Goal: Download file/media

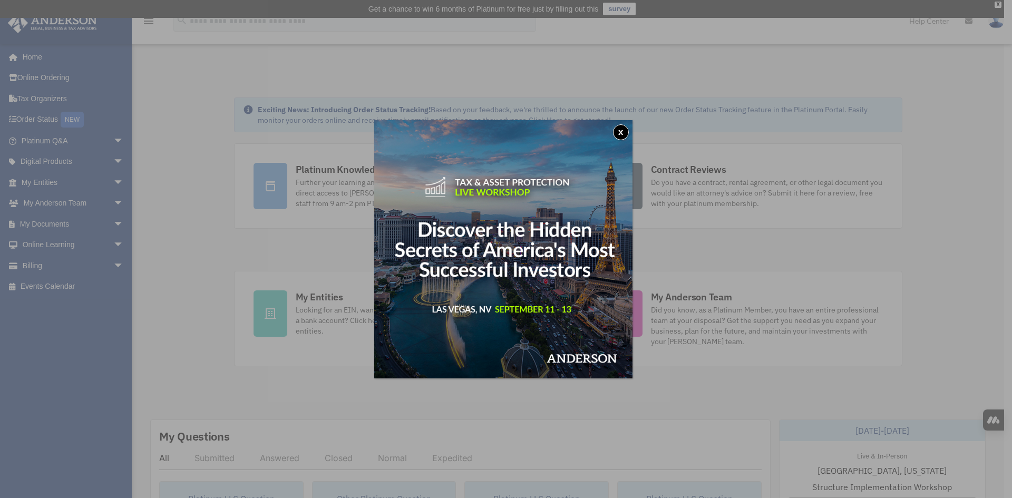
click at [56, 224] on div "x" at bounding box center [506, 249] width 1012 height 498
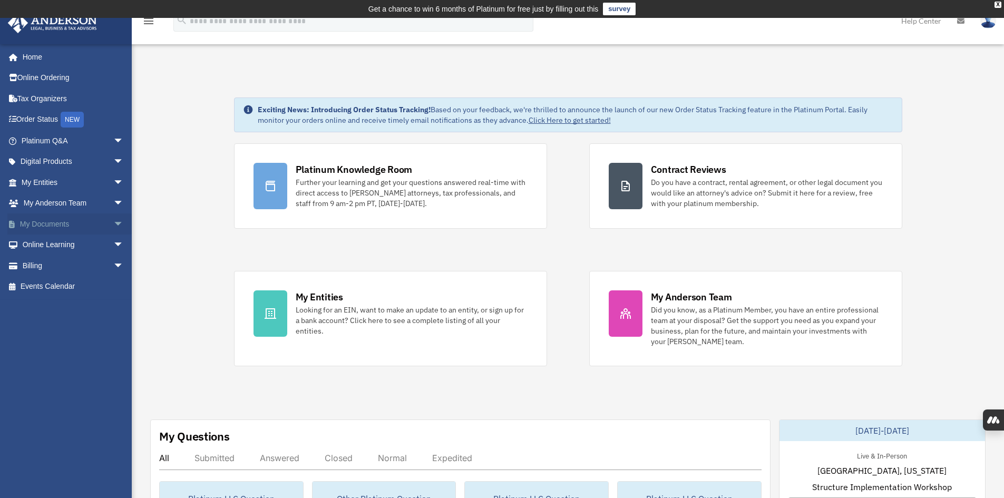
click at [46, 225] on link "My Documents arrow_drop_down" at bounding box center [73, 223] width 132 height 21
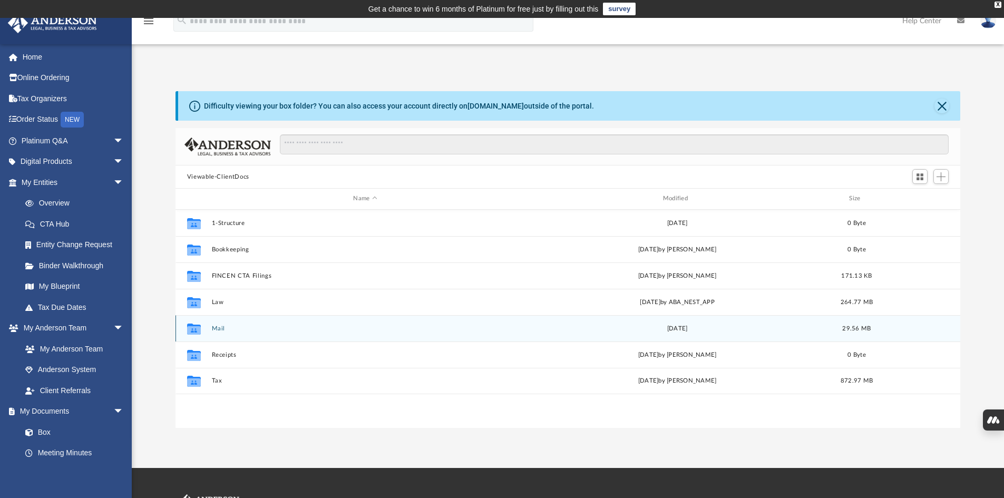
scroll to position [232, 777]
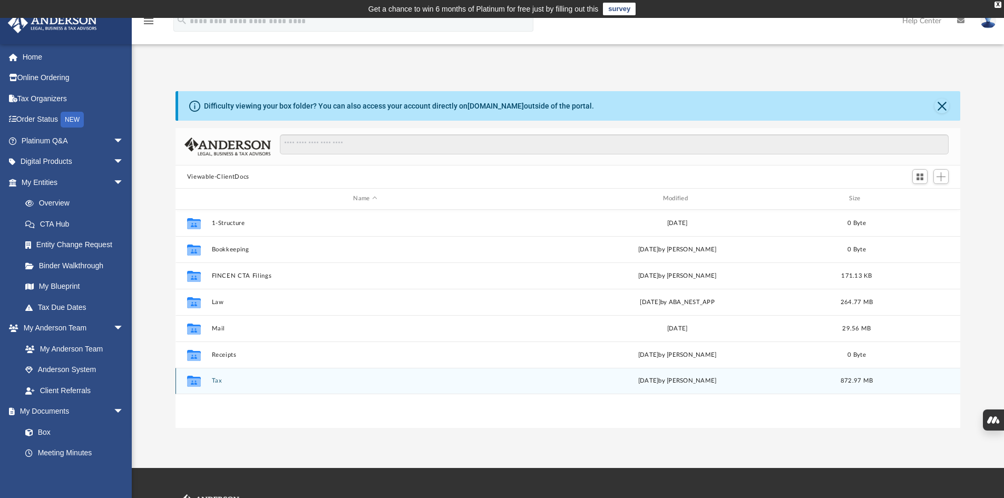
click at [219, 381] on button "Tax" at bounding box center [364, 380] width 307 height 7
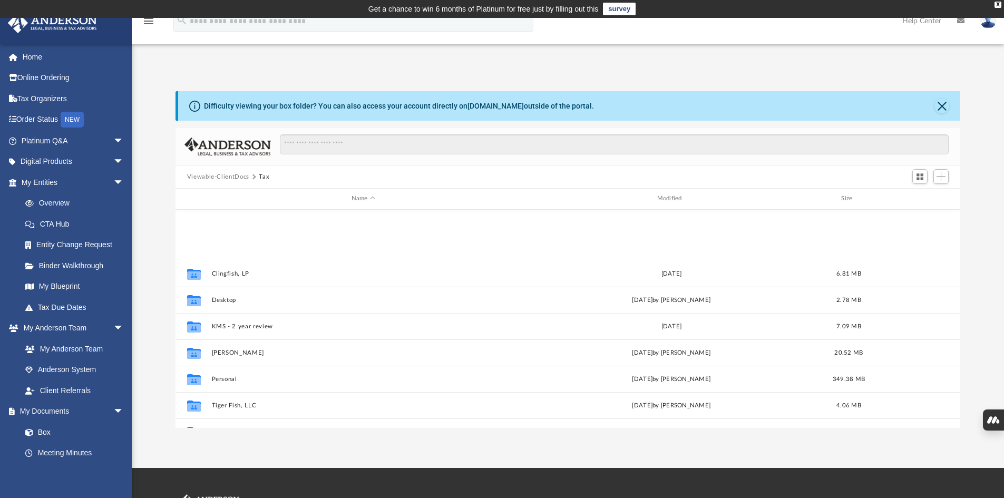
scroll to position [151, 0]
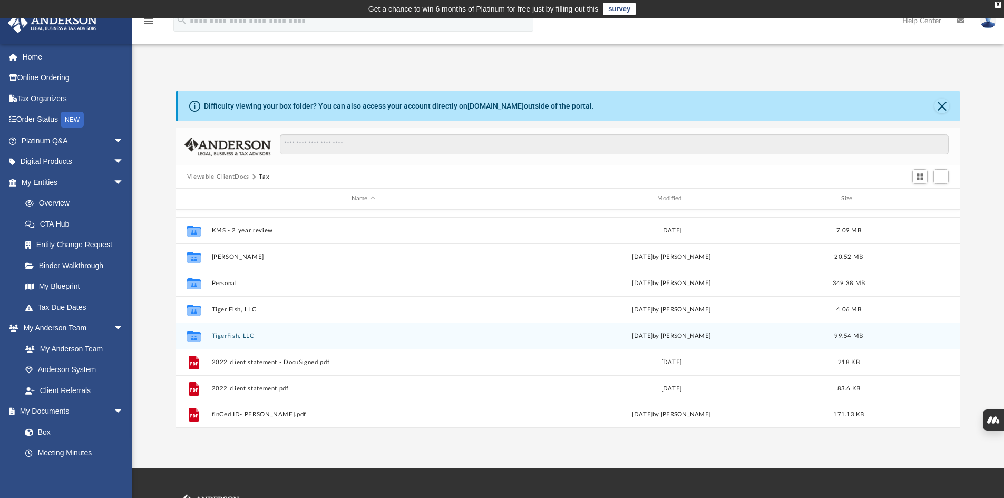
click at [237, 340] on div "Collaborated Folder TigerFish, LLC [DATE] by [PERSON_NAME] 99.54 MB" at bounding box center [567, 335] width 785 height 26
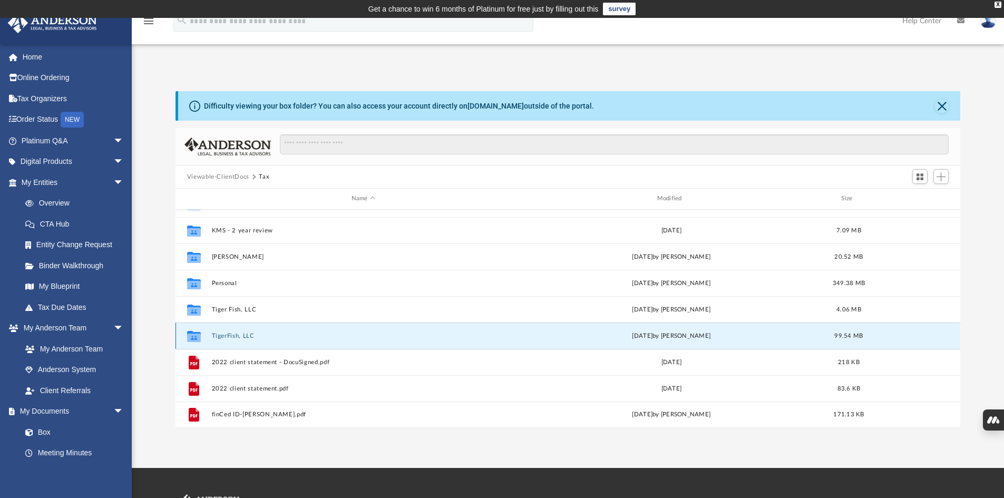
click at [236, 338] on button "TigerFish, LLC" at bounding box center [362, 335] width 303 height 7
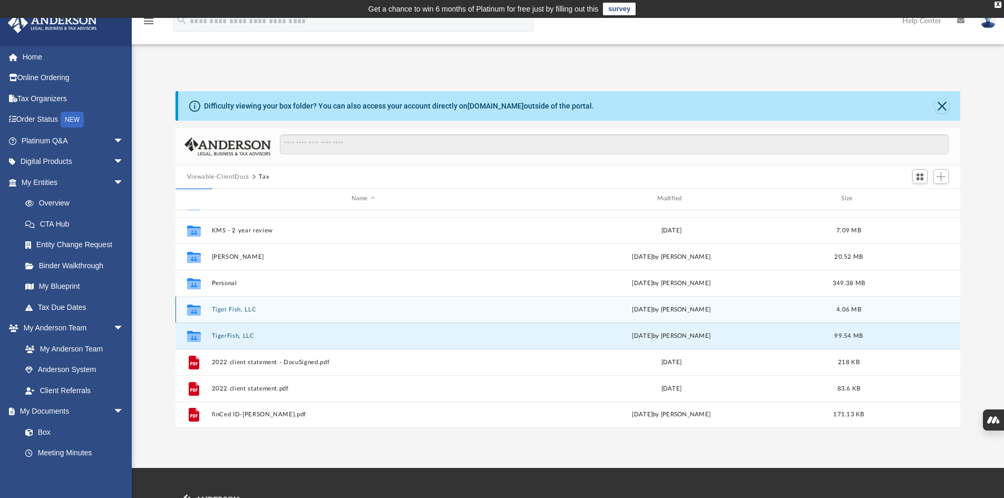
scroll to position [0, 0]
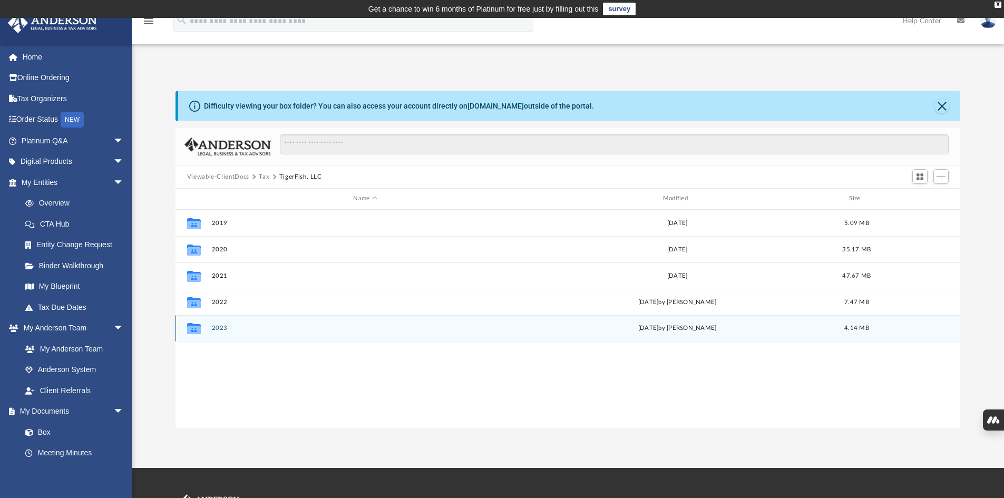
click at [223, 326] on button "2023" at bounding box center [364, 328] width 307 height 7
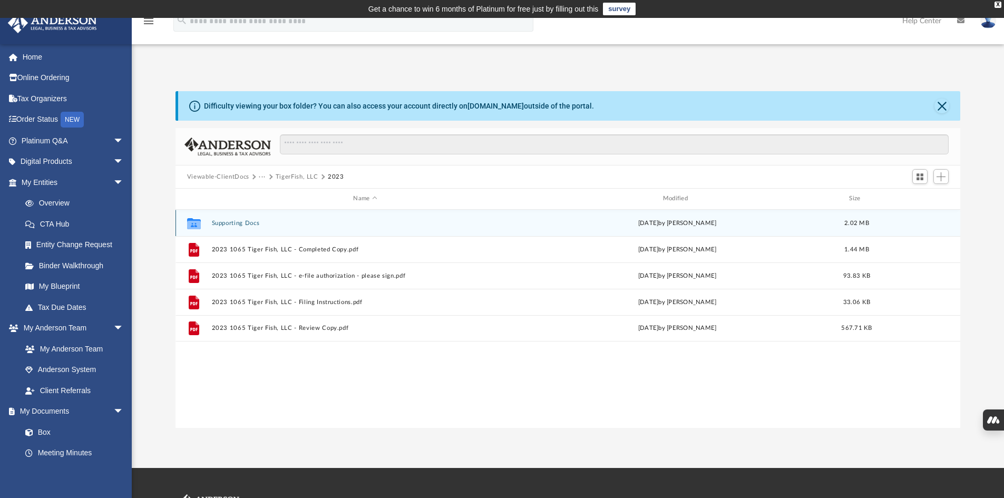
click at [250, 225] on button "Supporting Docs" at bounding box center [364, 223] width 307 height 7
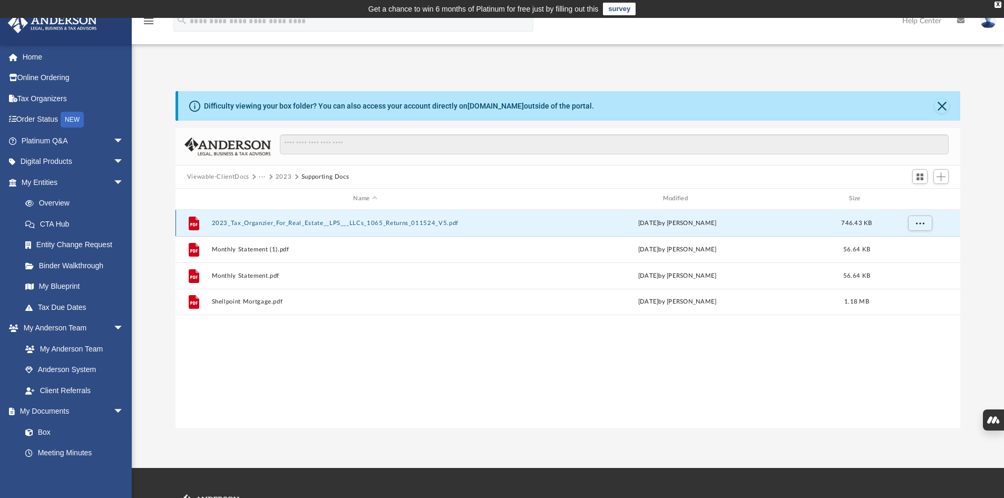
click at [306, 223] on button "2023_Tax_Organzier_For_Real_Estate__LPS___LLCs_1065_Returns_011524_V5.pdf" at bounding box center [364, 223] width 307 height 7
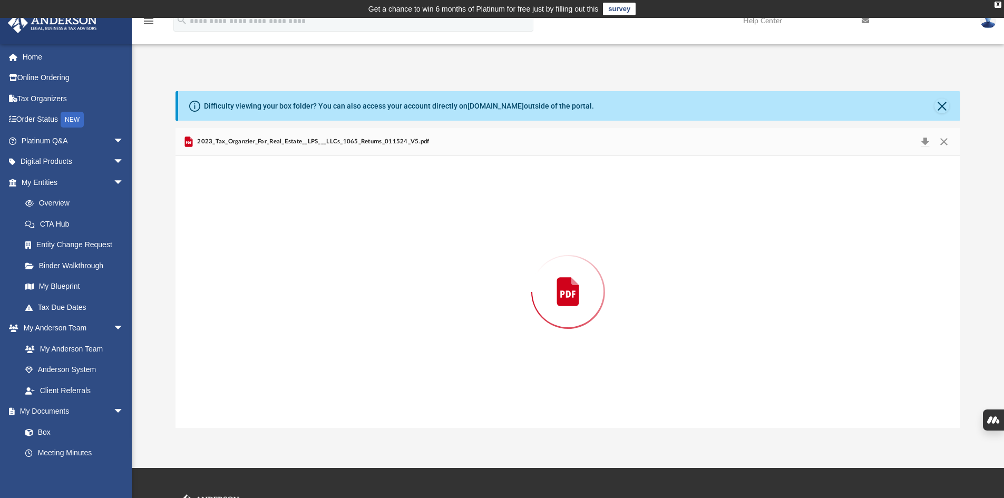
click at [306, 223] on div "Preview" at bounding box center [567, 292] width 785 height 272
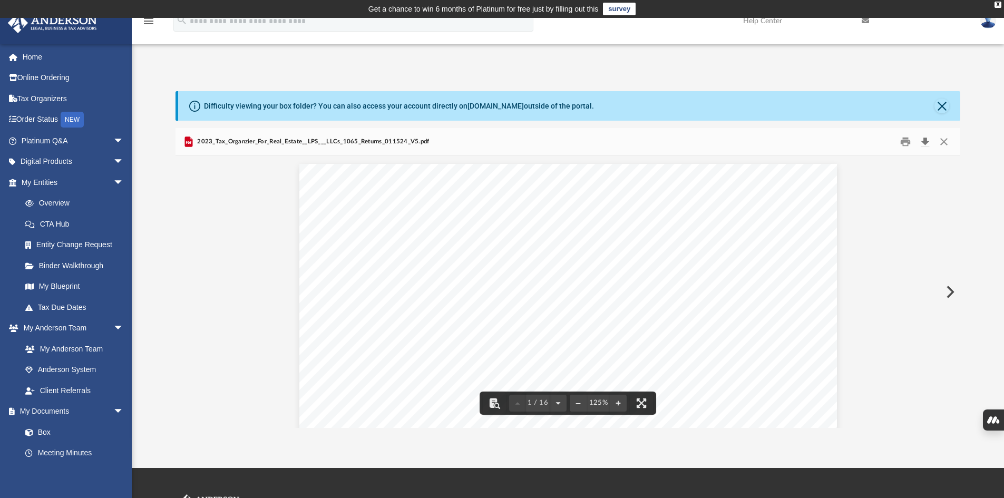
click at [926, 142] on button "Download" at bounding box center [924, 142] width 19 height 16
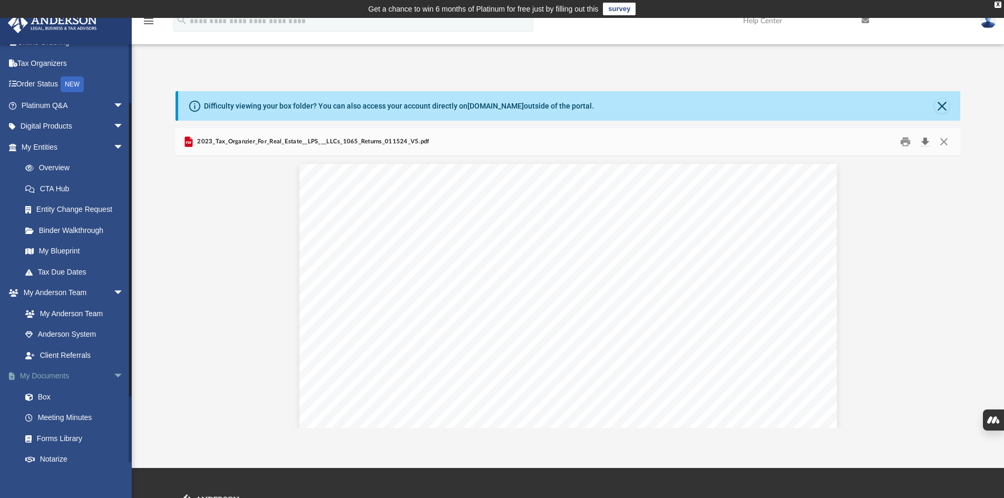
scroll to position [105, 0]
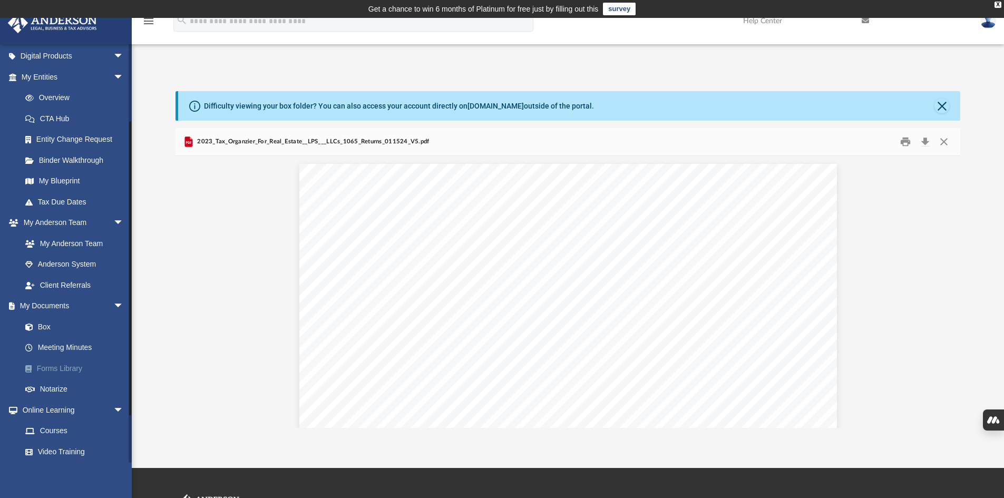
click at [72, 369] on link "Forms Library" at bounding box center [77, 368] width 125 height 21
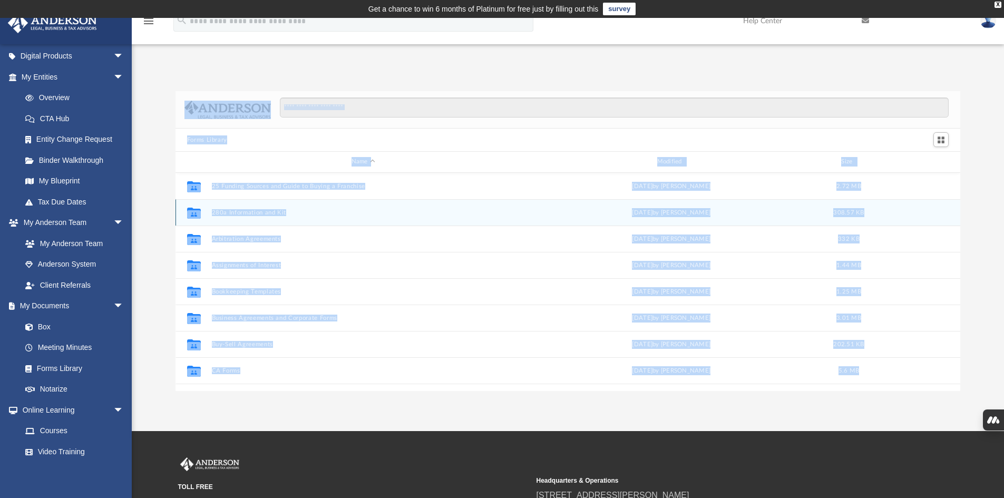
scroll to position [232, 777]
click at [348, 408] on div "App [EMAIL_ADDRESS][DOMAIN_NAME] Sign Out [EMAIL_ADDRESS][DOMAIN_NAME] Home Onl…" at bounding box center [502, 224] width 1004 height 413
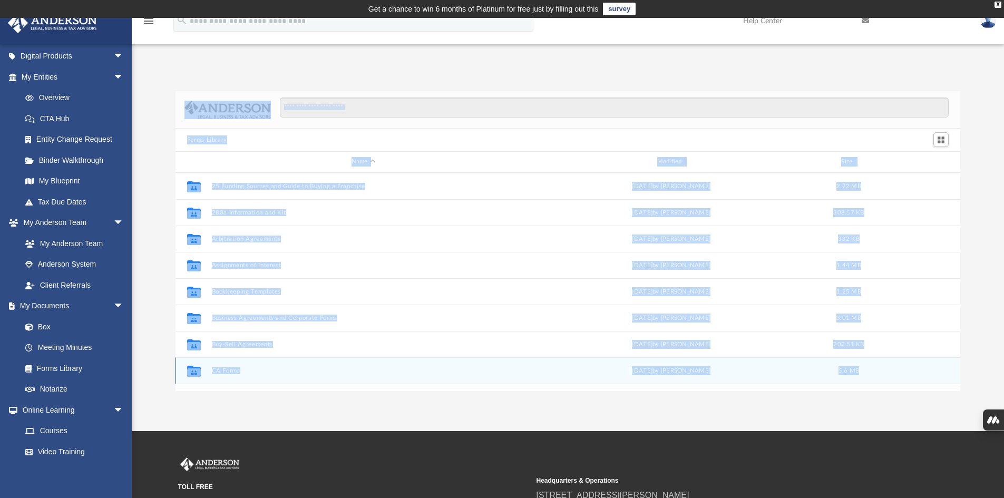
click at [325, 358] on div "Collaborated Folder CA Forms [DATE] by [PERSON_NAME] 5.6 MB" at bounding box center [567, 370] width 785 height 26
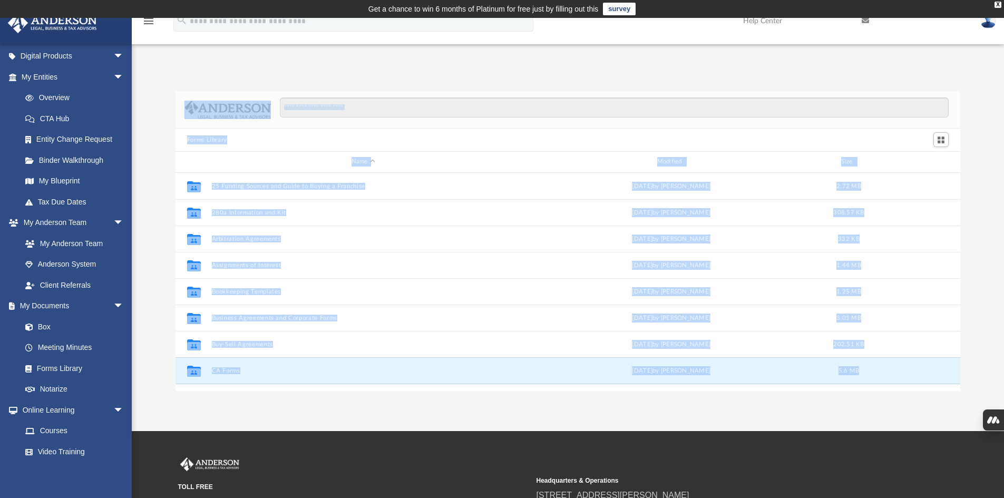
click at [595, 86] on div "Forms Library Name Modified Size Collaborated Folder 25 Funding Sources and Gui…" at bounding box center [568, 230] width 872 height 322
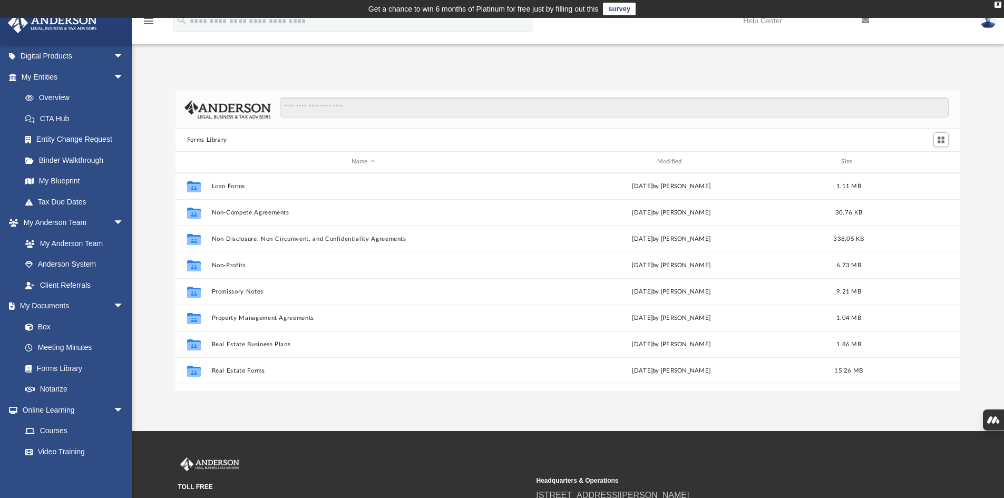
scroll to position [572, 0]
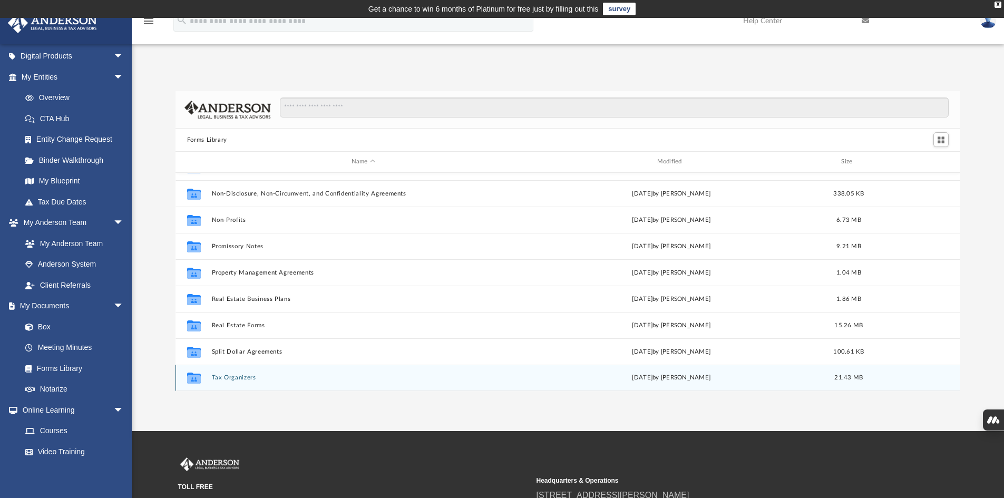
click at [240, 377] on button "Tax Organizers" at bounding box center [362, 377] width 303 height 7
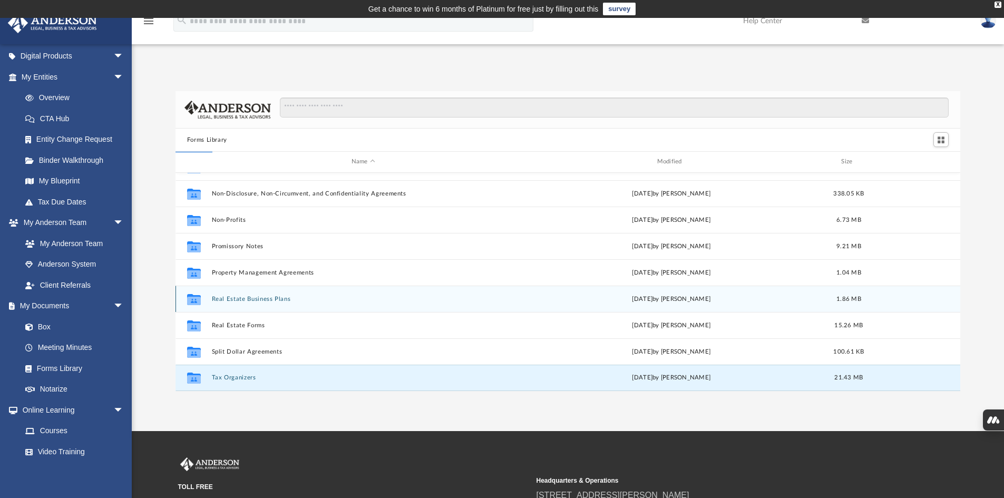
scroll to position [0, 0]
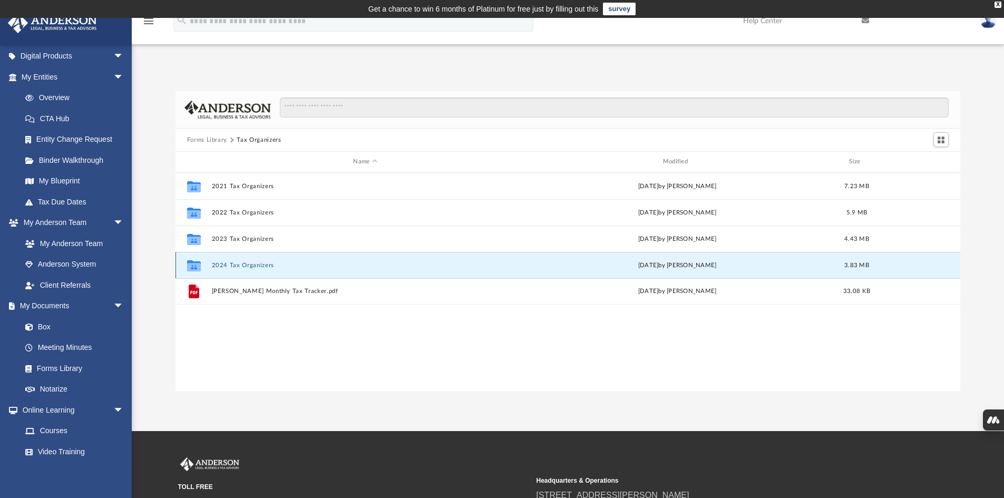
click at [251, 267] on button "2024 Tax Organizers" at bounding box center [364, 265] width 307 height 7
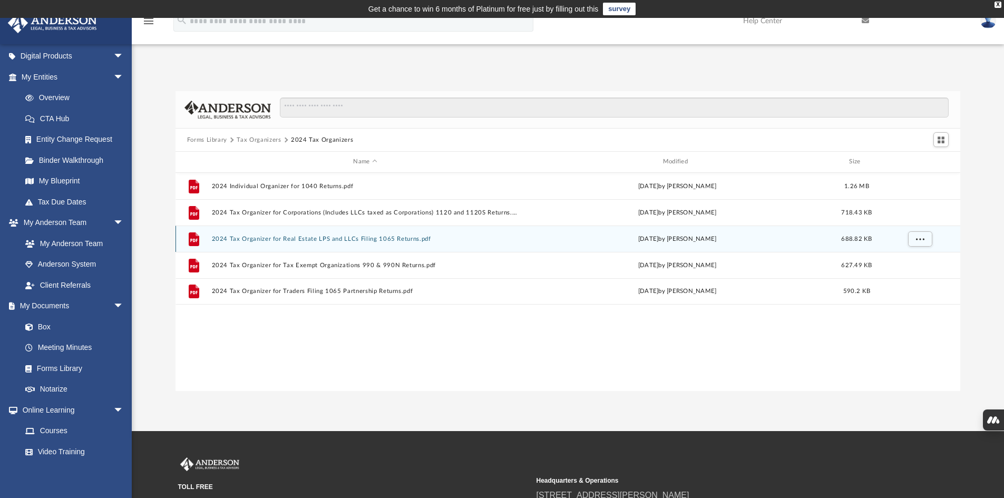
click at [318, 237] on button "2024 Tax Organizer for Real Estate LPS and LLCs Filing 1065 Returns.pdf" at bounding box center [364, 239] width 307 height 7
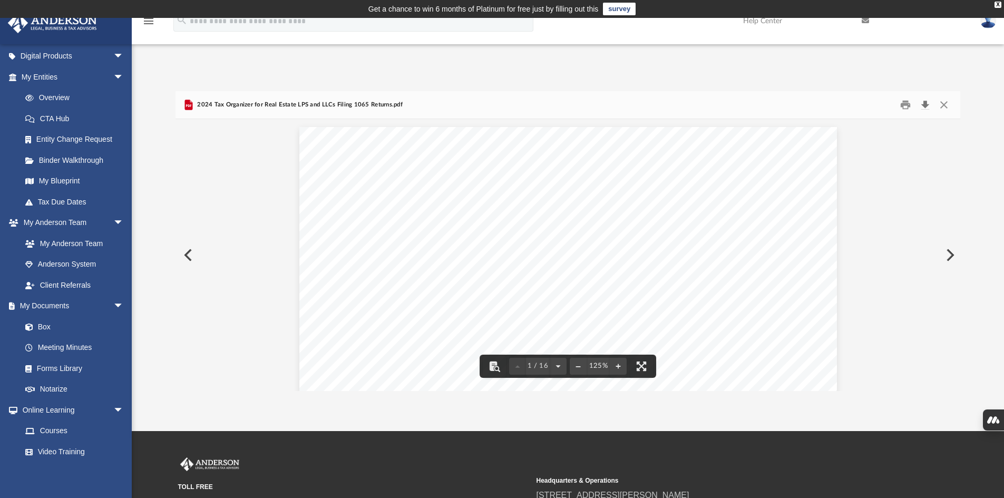
click at [920, 110] on button "Download" at bounding box center [924, 105] width 19 height 16
